Goal: Check status: Check status

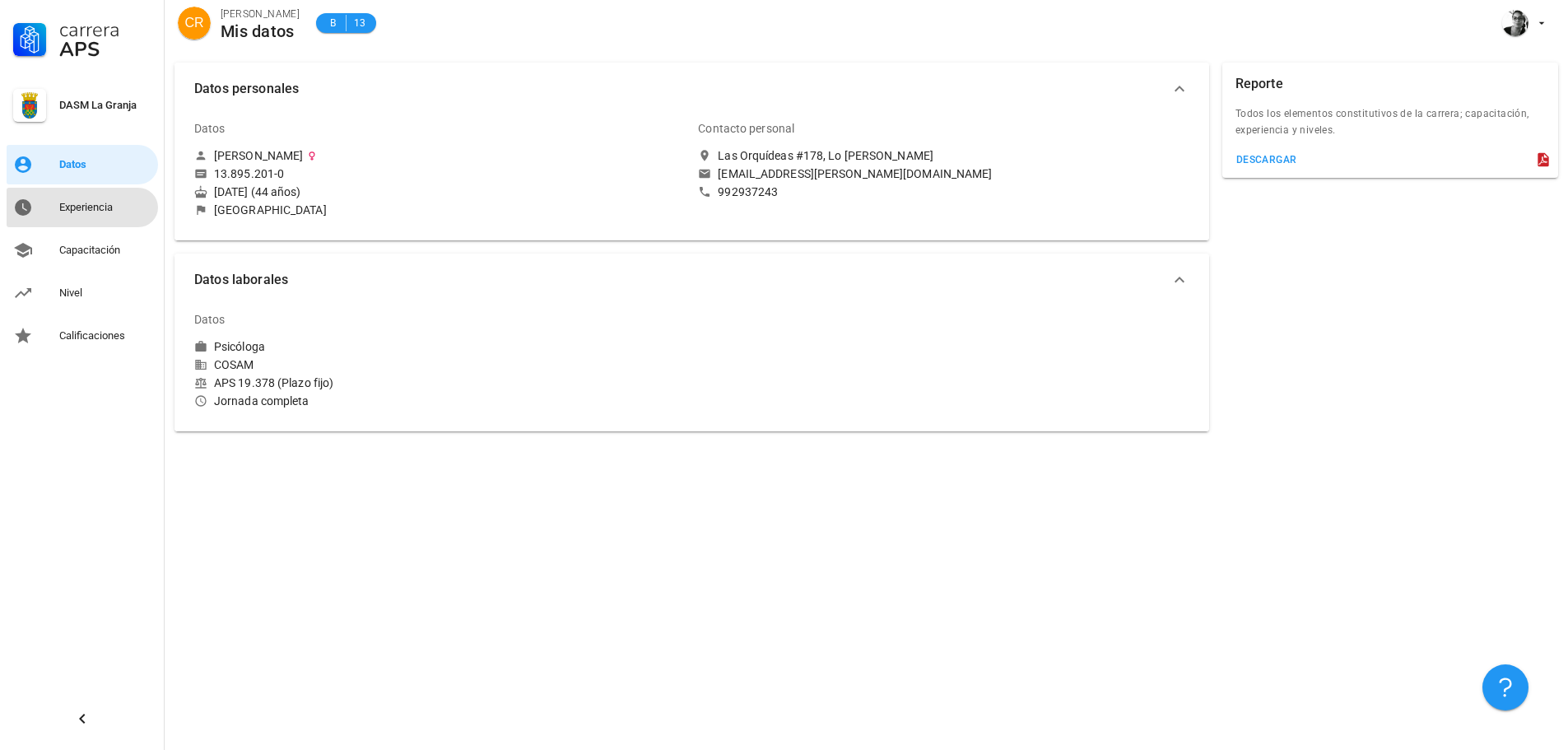
click at [102, 200] on div "Experiencia" at bounding box center [105, 207] width 92 height 27
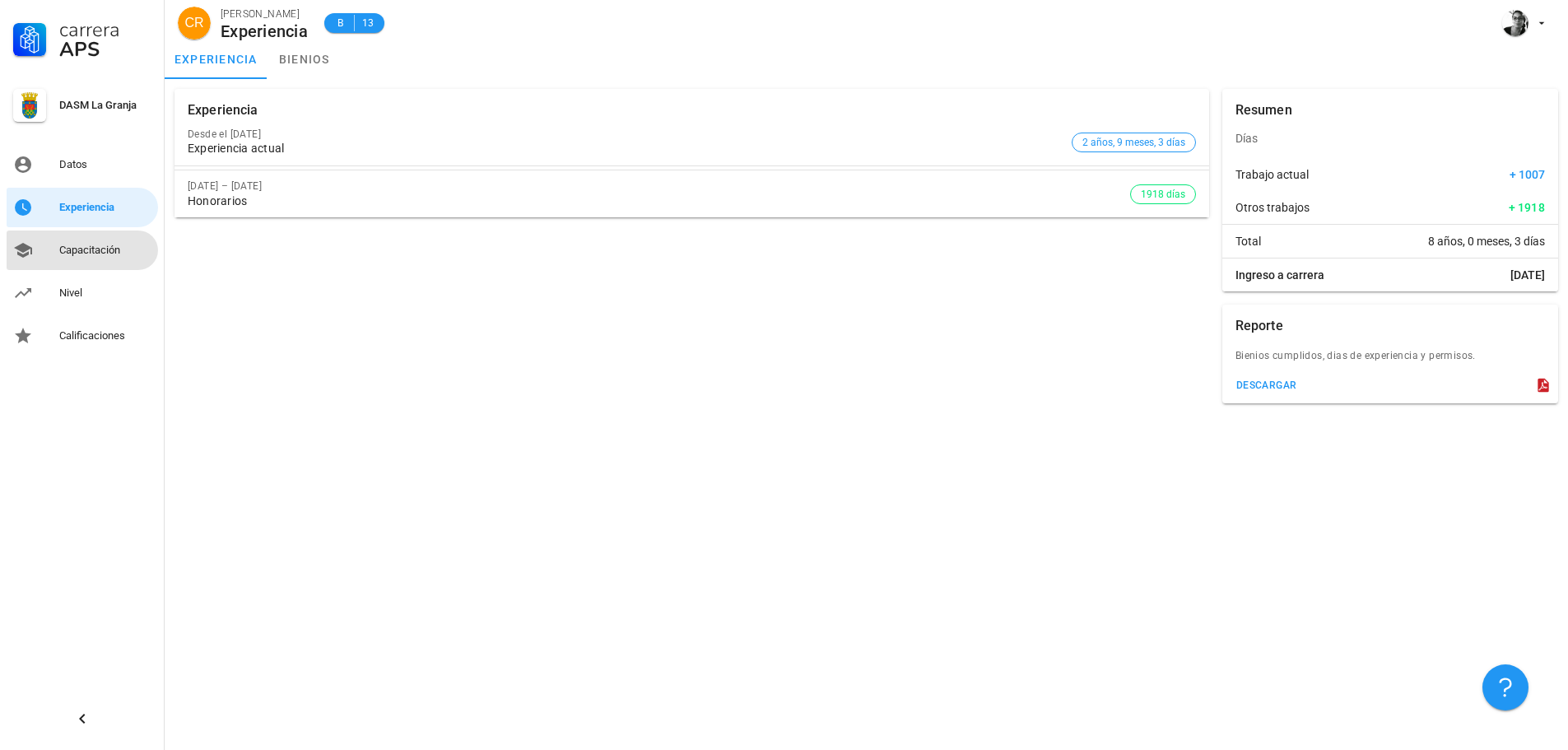
click at [95, 250] on div "Capacitación" at bounding box center [105, 250] width 92 height 13
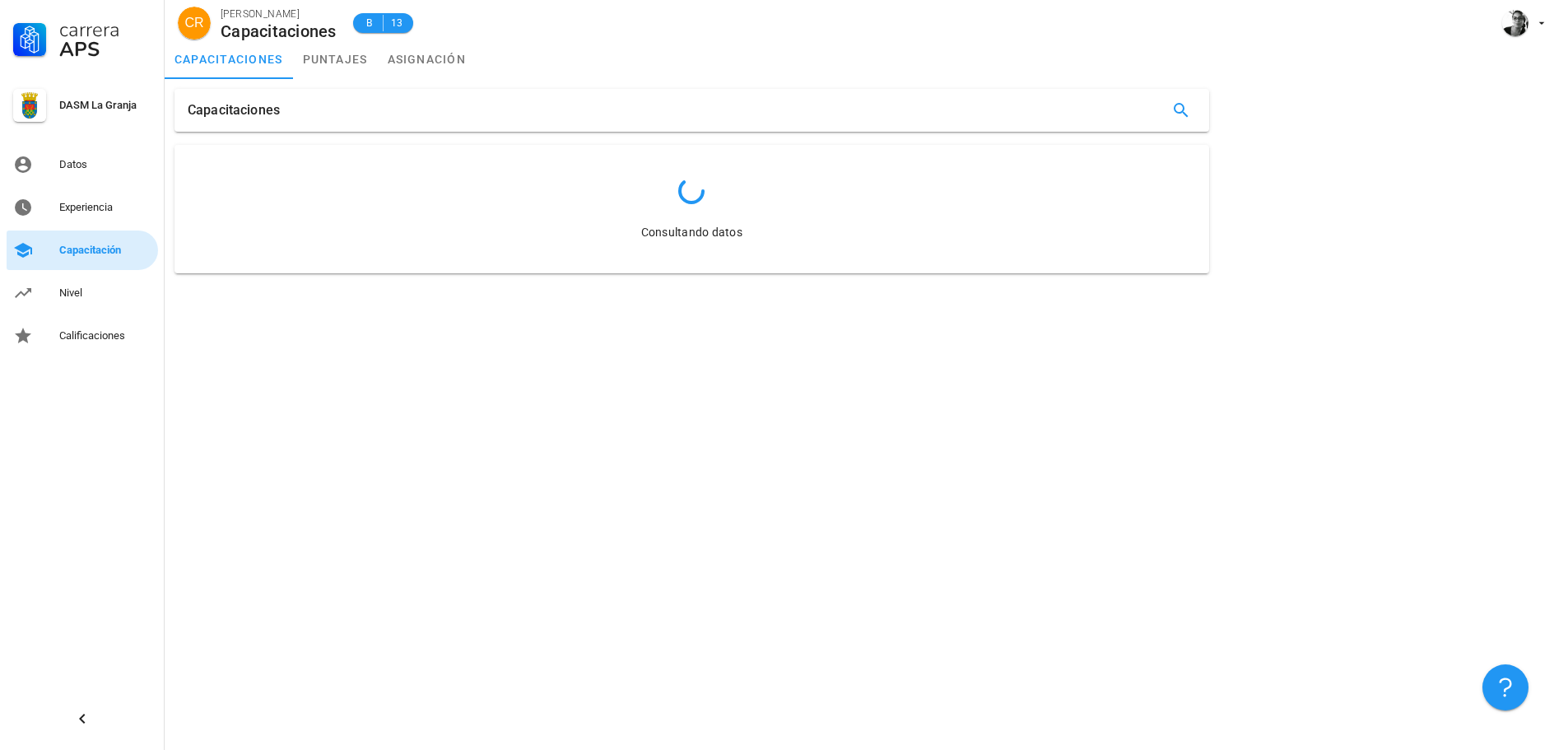
click at [95, 250] on div "Capacitación" at bounding box center [105, 250] width 92 height 13
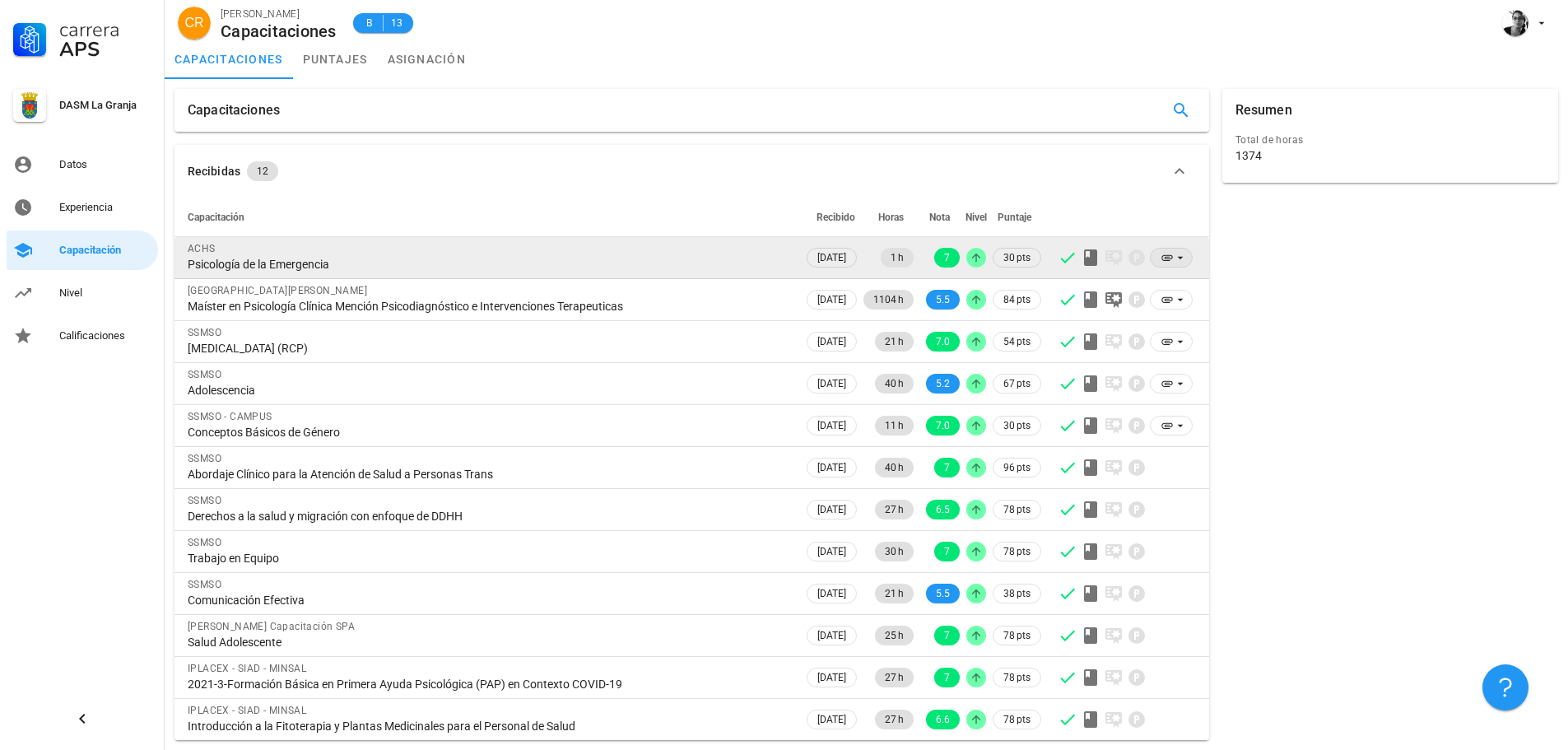
click at [1178, 257] on icon at bounding box center [1180, 258] width 6 height 2
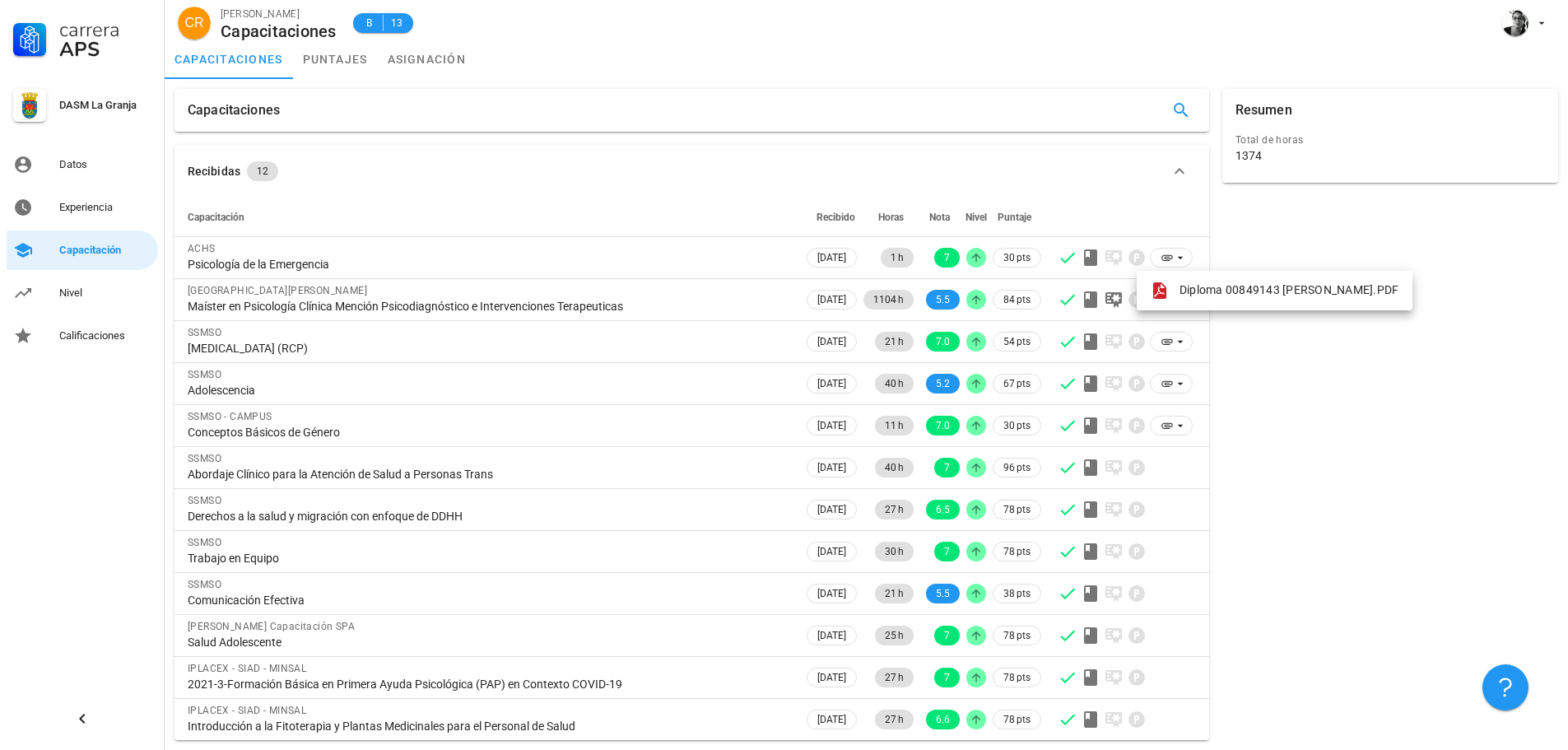
click at [1370, 232] on div "Resumen Total de horas 1374" at bounding box center [1391, 414] width 349 height 664
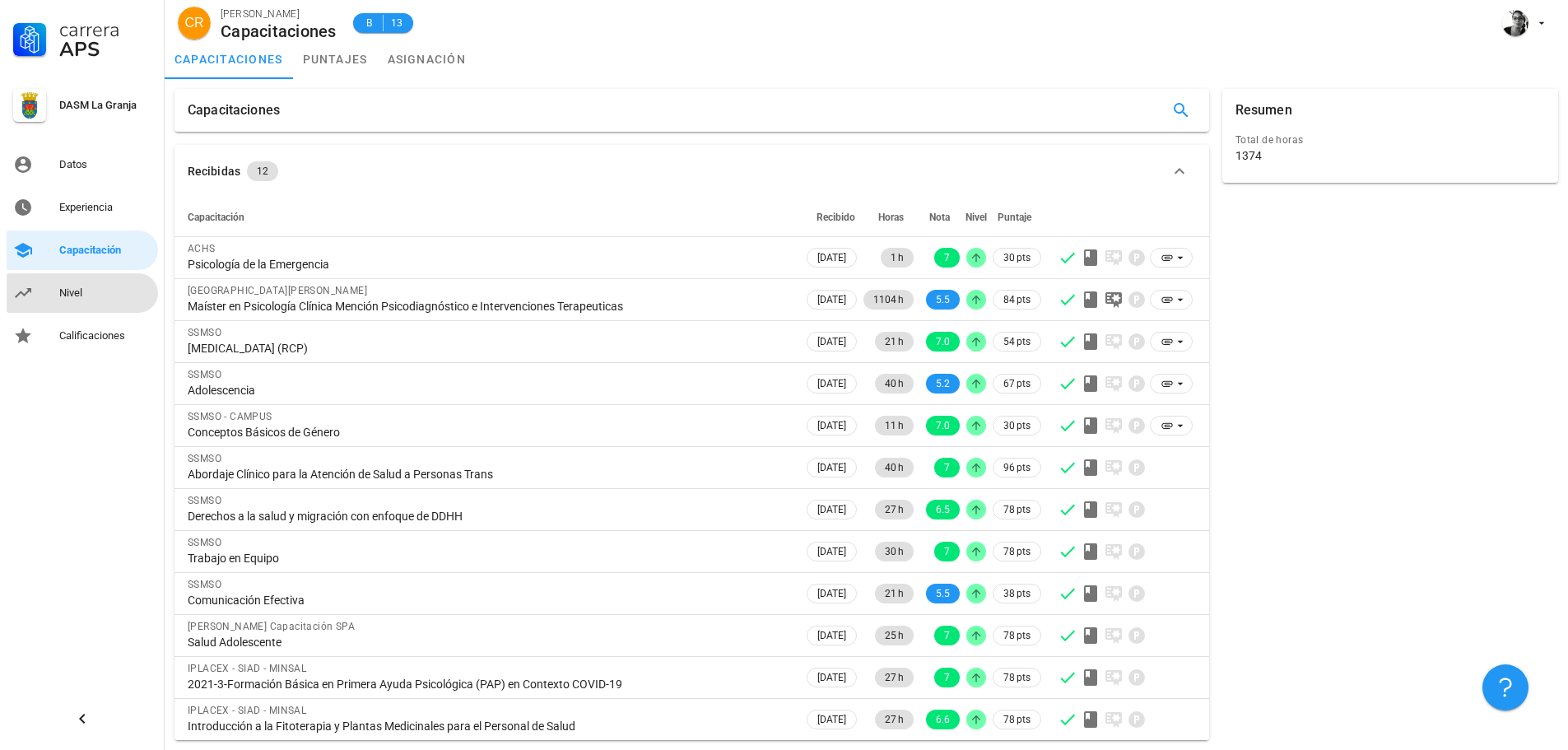
click at [84, 298] on div "Nivel" at bounding box center [105, 292] width 92 height 13
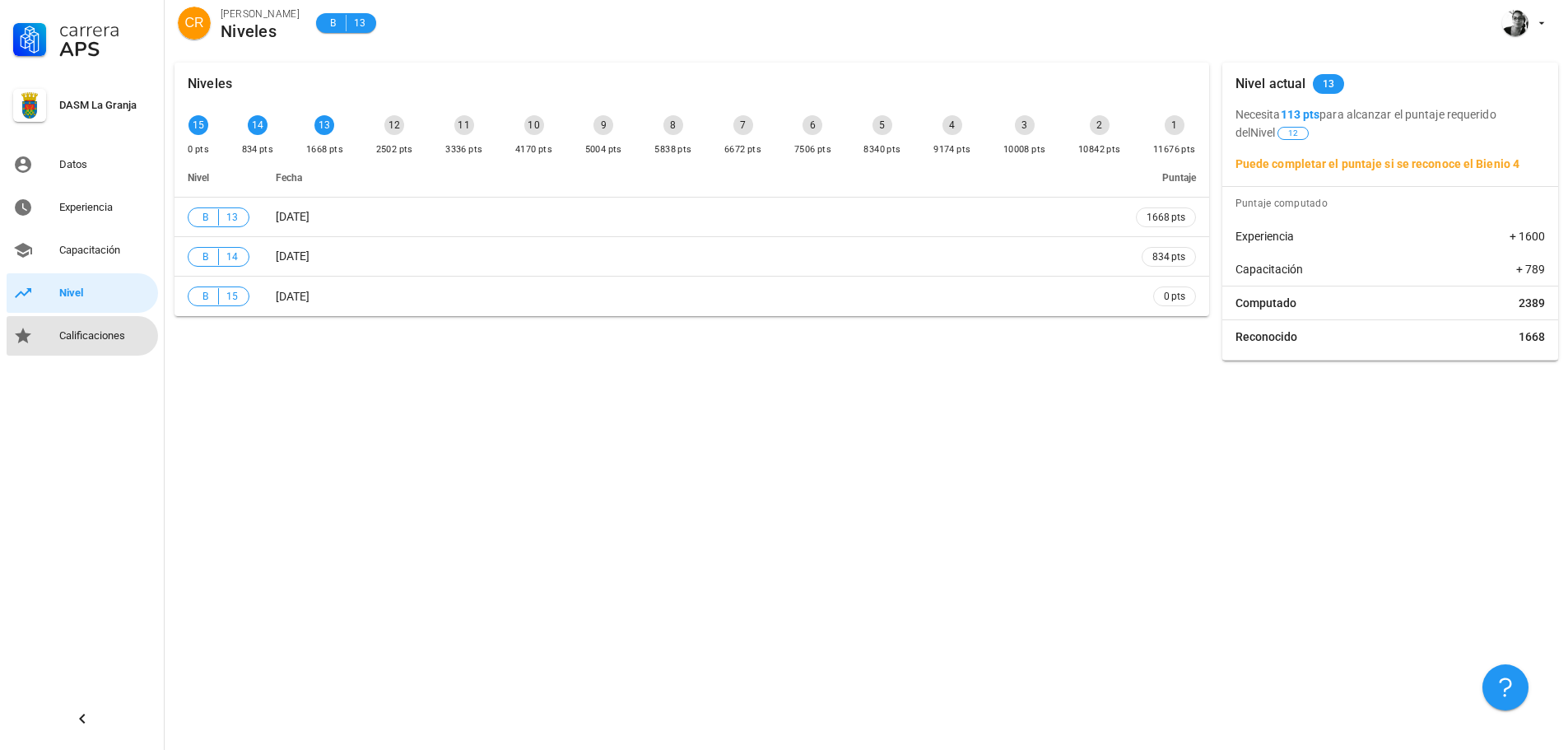
click at [60, 341] on div "Calificaciones" at bounding box center [105, 335] width 92 height 13
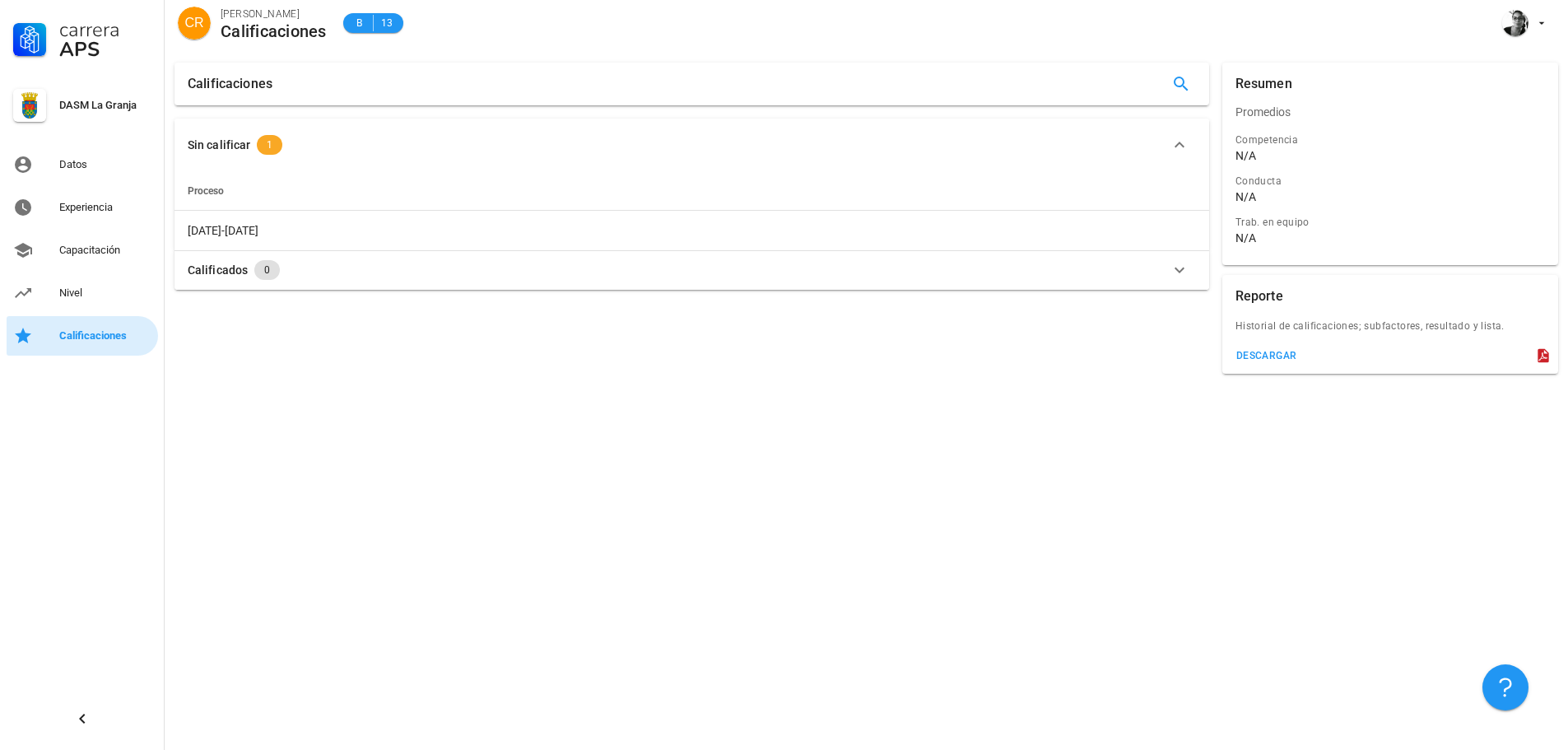
click at [60, 320] on link "Calificaciones" at bounding box center [82, 336] width 152 height 40
click at [58, 300] on link "Nivel" at bounding box center [82, 293] width 152 height 40
